Goal: Transaction & Acquisition: Purchase product/service

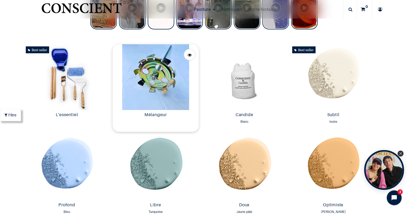
scroll to position [265, 0]
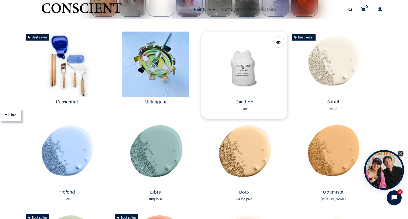
click at [250, 77] on img at bounding box center [244, 65] width 86 height 66
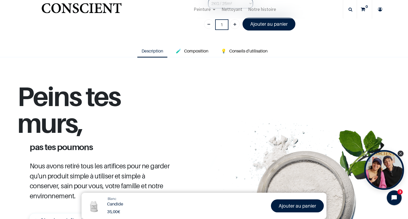
scroll to position [133, 0]
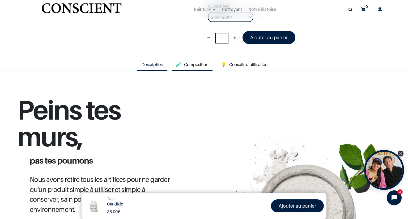
click at [187, 65] on span "Composition" at bounding box center [196, 64] width 24 height 5
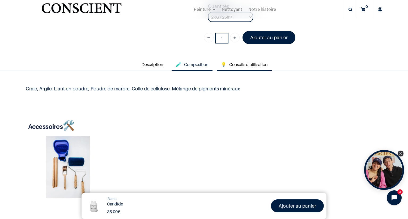
click at [231, 66] on span "Conseils d'utilisation" at bounding box center [248, 64] width 38 height 5
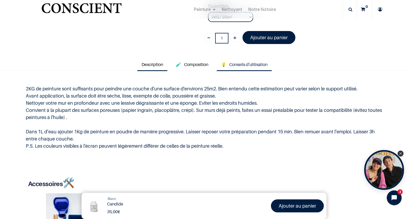
click at [152, 67] on link "Description" at bounding box center [152, 65] width 30 height 12
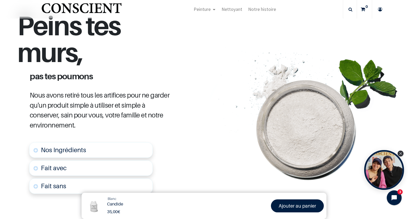
scroll to position [217, 0]
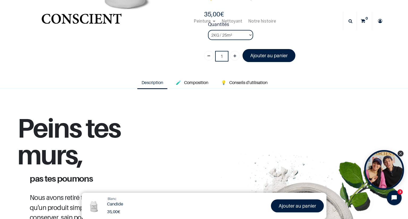
scroll to position [16, 0]
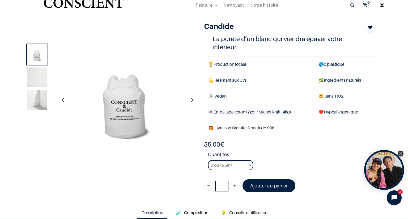
scroll to position [16, 0]
click at [242, 162] on select "2KG / 25m² 4KG / 50m² 8KG / 100m² Testeur" at bounding box center [230, 165] width 45 height 10
click at [262, 143] on div "35,00 € 35,00 € 35.0 EUR 35,00 €" at bounding box center [290, 144] width 172 height 8
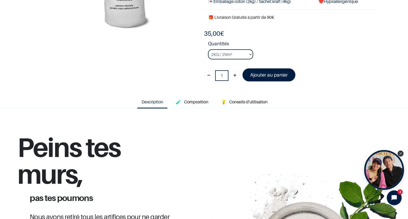
scroll to position [96, 0]
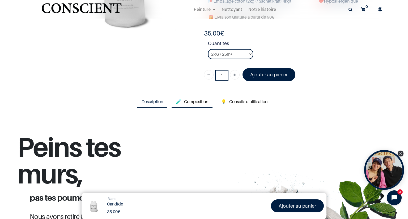
click at [192, 101] on span "Composition" at bounding box center [196, 101] width 24 height 5
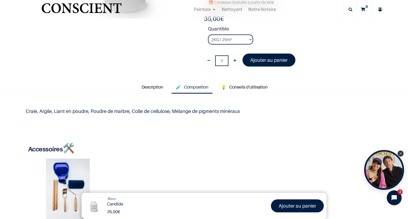
scroll to position [122, 0]
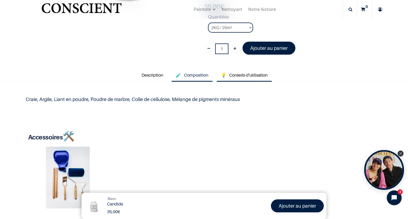
click at [247, 80] on link "💡 Conseils d'utilisation" at bounding box center [244, 76] width 55 height 12
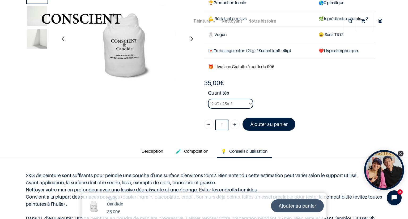
scroll to position [42, 0]
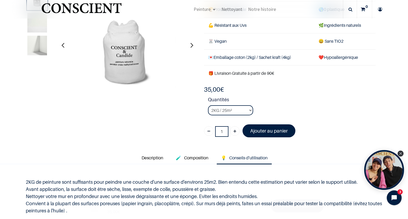
scroll to position [106, 0]
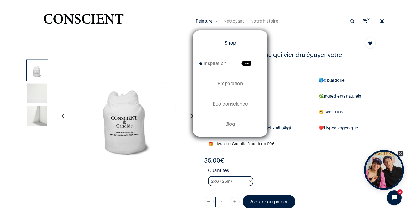
click at [226, 41] on span "Shop" at bounding box center [230, 43] width 12 height 6
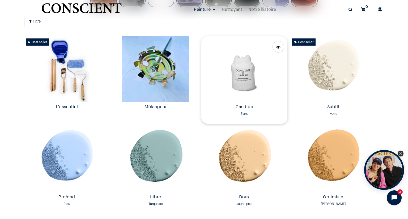
scroll to position [319, 0]
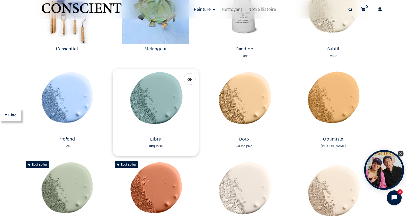
click at [165, 94] on img at bounding box center [156, 102] width 86 height 66
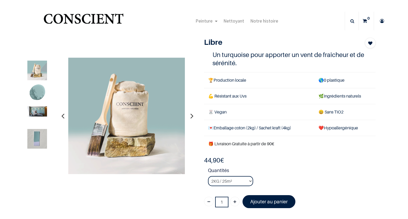
scroll to position [36, 0]
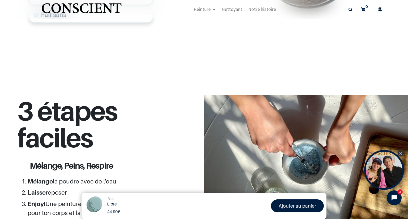
scroll to position [292, 0]
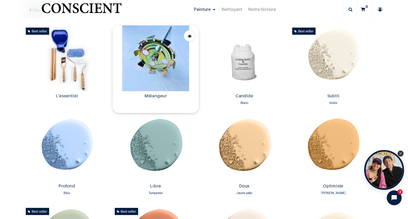
scroll to position [212, 0]
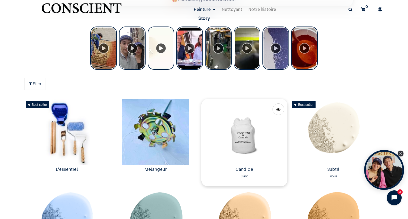
click at [250, 138] on img at bounding box center [244, 132] width 86 height 66
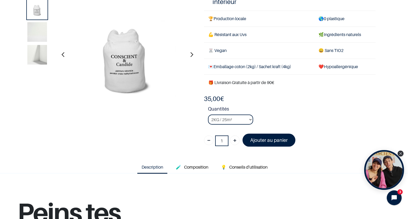
scroll to position [53, 0]
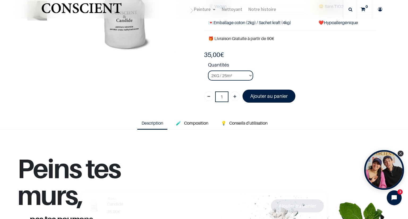
scroll to position [106, 0]
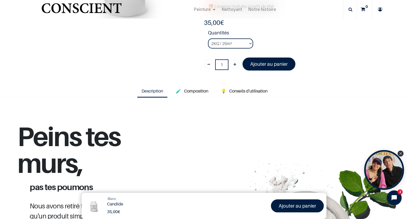
scroll to position [56, 0]
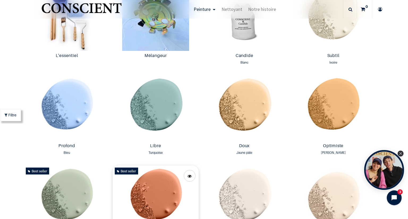
scroll to position [372, 0]
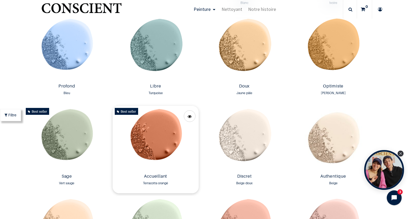
click at [152, 118] on img at bounding box center [156, 139] width 86 height 66
click at [167, 125] on img at bounding box center [156, 139] width 86 height 66
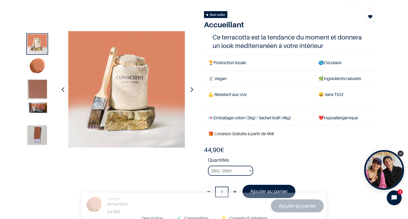
scroll to position [27, 0]
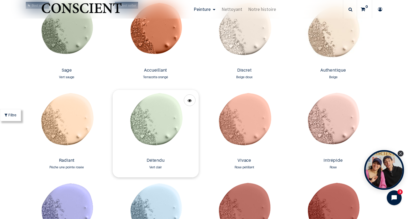
scroll to position [584, 0]
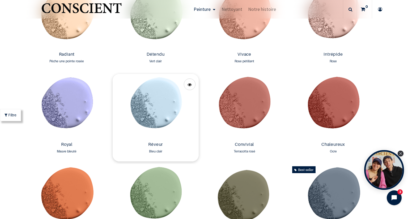
click at [143, 88] on img at bounding box center [156, 107] width 86 height 66
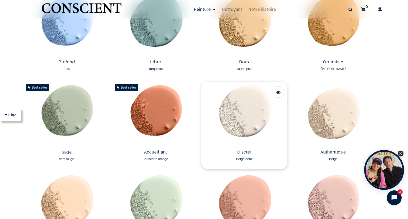
scroll to position [504, 0]
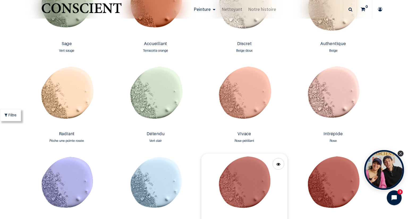
click at [242, 178] on img at bounding box center [244, 187] width 86 height 66
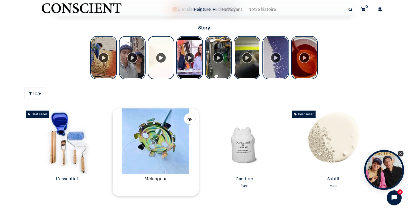
scroll to position [212, 0]
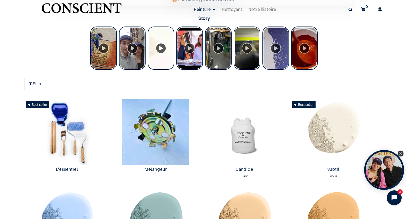
click at [33, 82] on span "Filtre" at bounding box center [37, 84] width 8 height 6
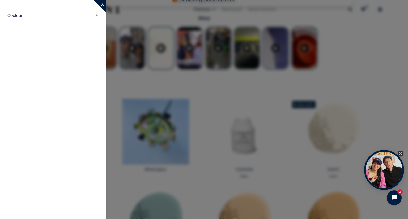
click at [95, 15] on div "Couleur (Clear)" at bounding box center [53, 13] width 92 height 10
click at [153, 80] on div "Filtre All All Peinture Nettoyant 39 Product(s) Found Supprimer les Filtres" at bounding box center [203, 84] width 359 height 20
click at [150, 37] on div "Tolstoy Stories" at bounding box center [161, 48] width 27 height 43
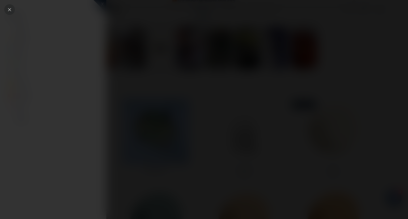
click at [11, 9] on icon "Close" at bounding box center [9, 9] width 5 height 5
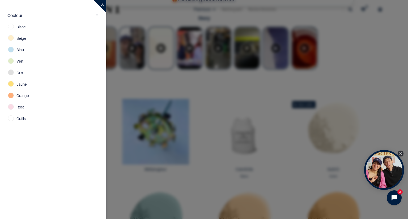
click at [102, 4] on span "x" at bounding box center [102, 4] width 3 height 6
